Goal: Contribute content

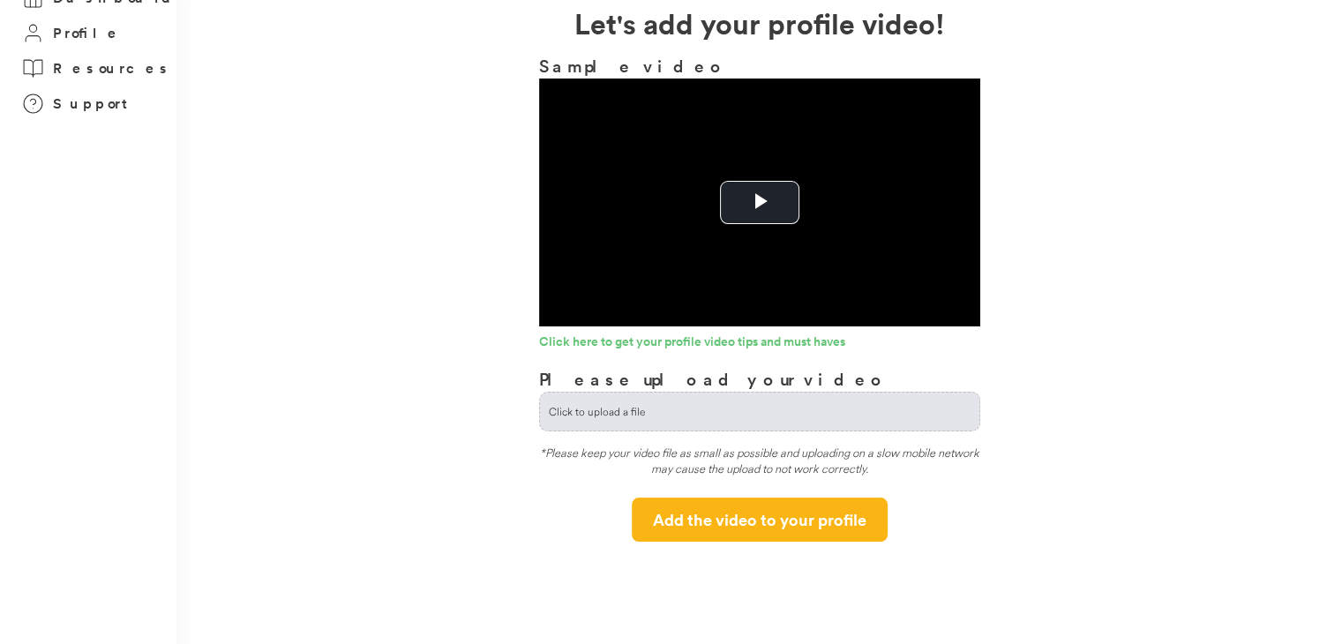
scroll to position [176, 0]
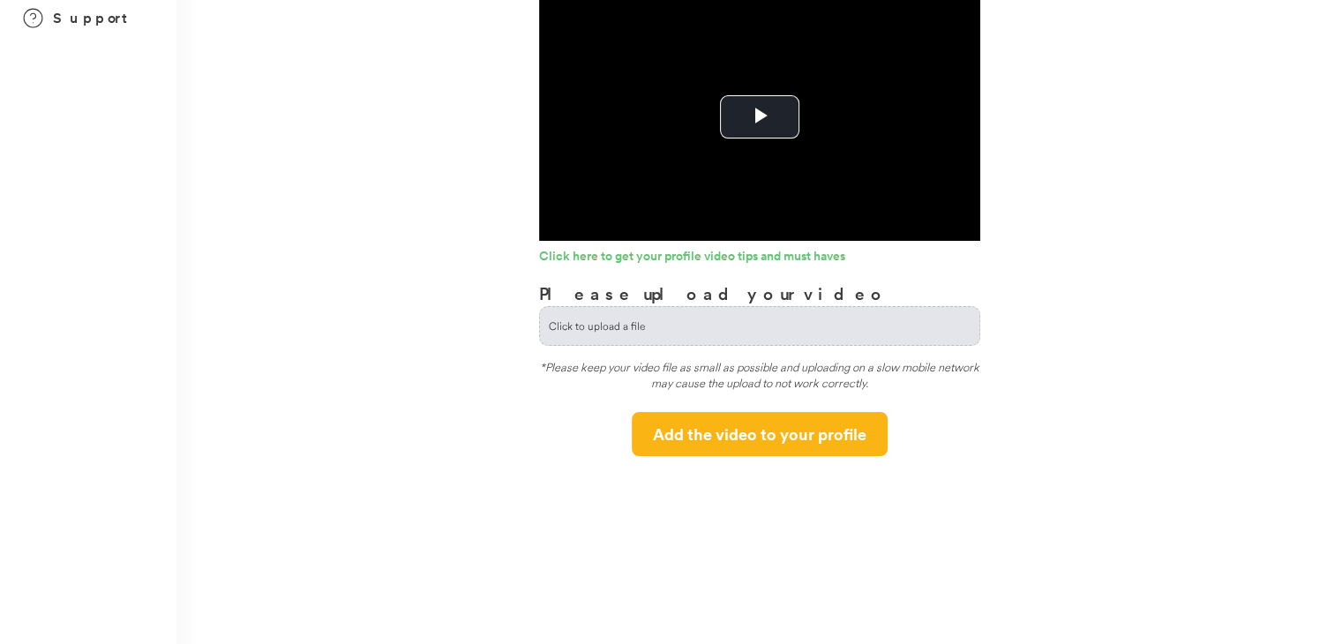
click at [718, 327] on input "file" at bounding box center [759, 326] width 439 height 38
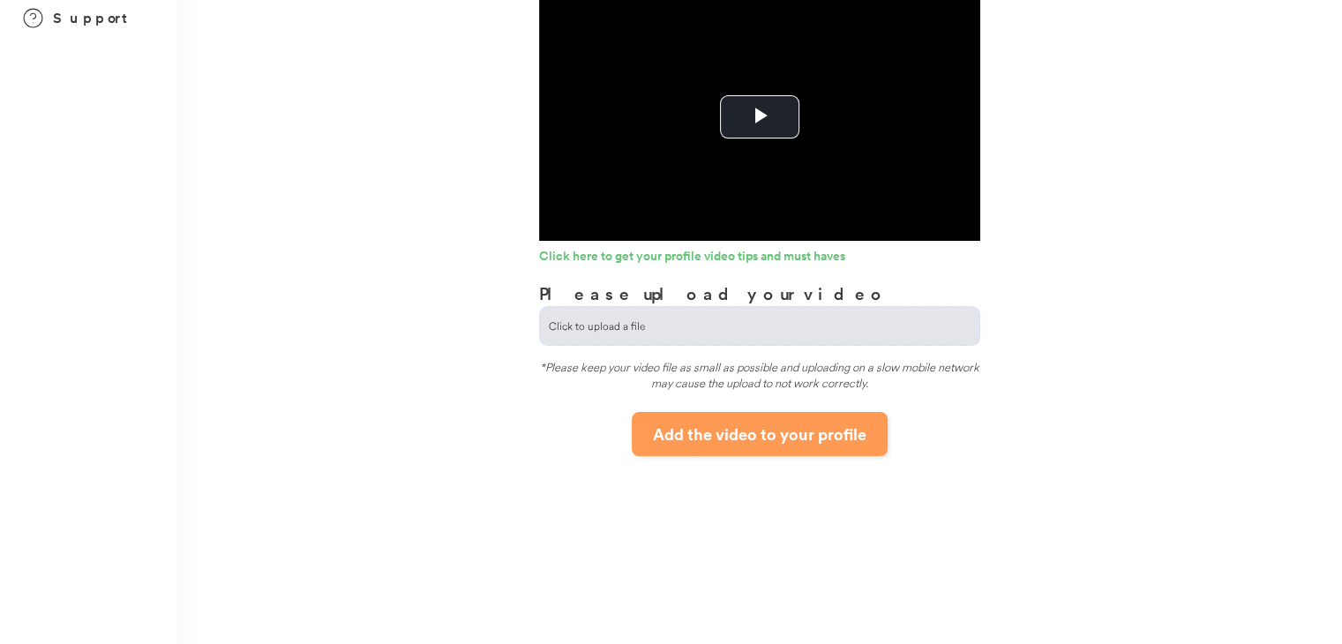
click at [760, 440] on button "Add the video to your profile" at bounding box center [760, 434] width 256 height 44
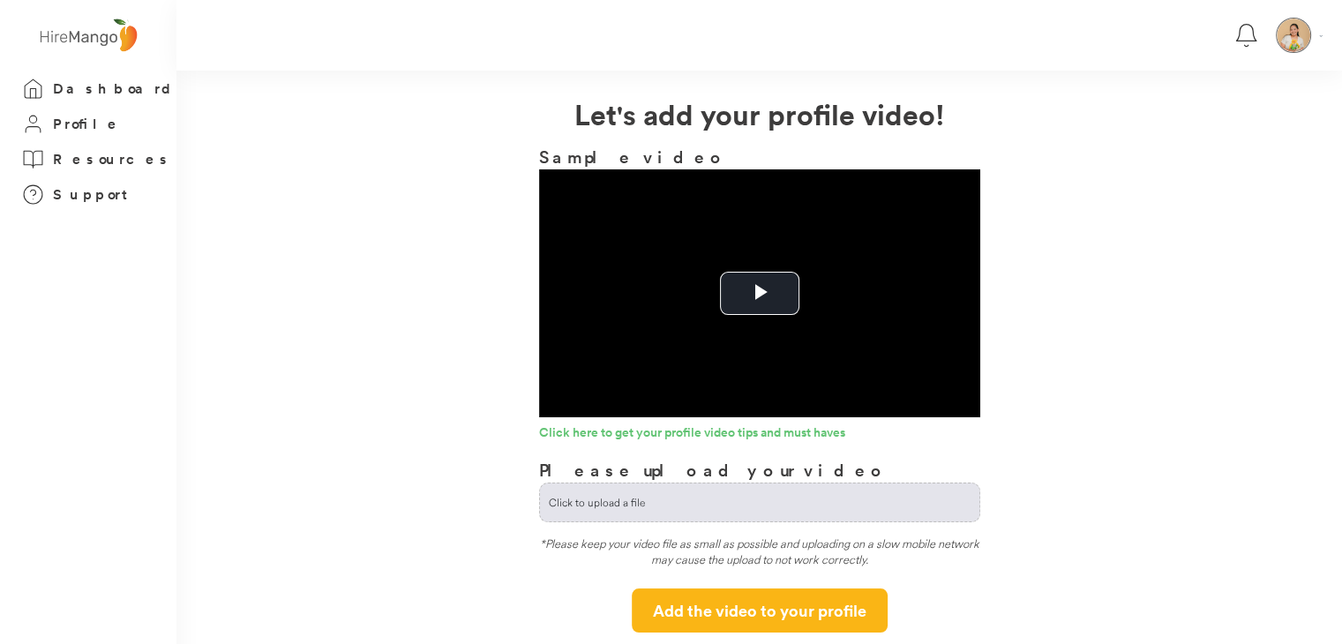
scroll to position [176, 0]
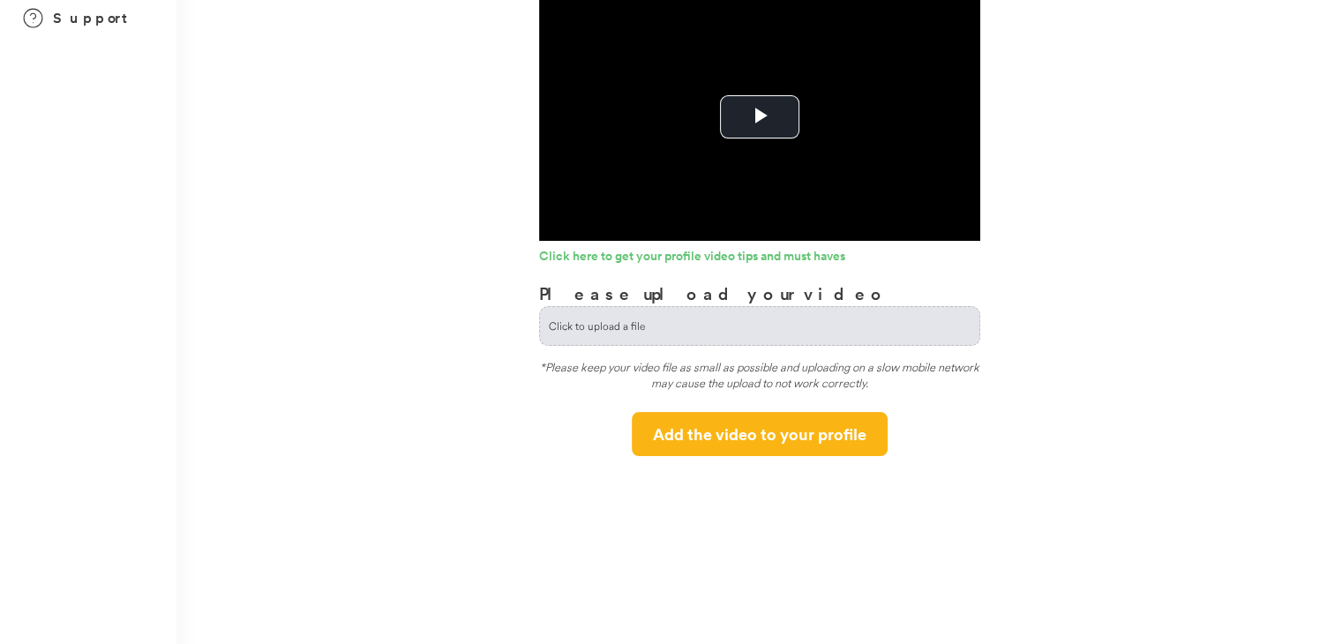
click at [692, 311] on input "file" at bounding box center [759, 326] width 439 height 38
type input "**********"
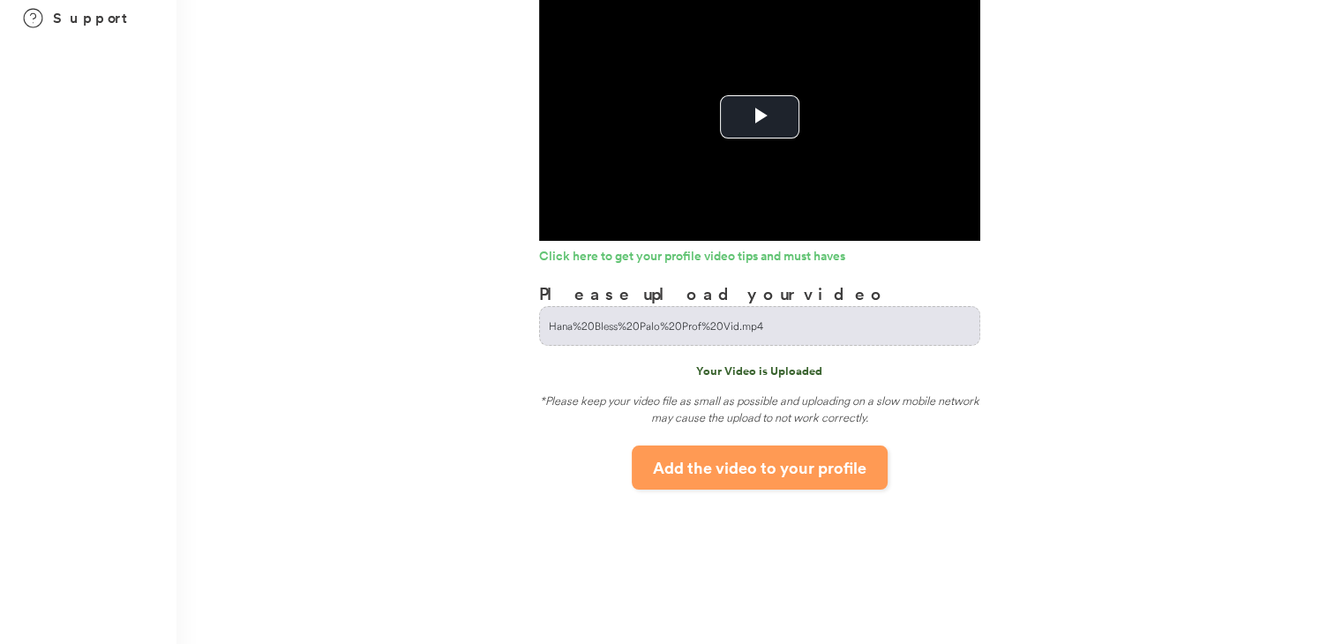
click at [762, 470] on button "Add the video to your profile" at bounding box center [760, 467] width 256 height 44
